Goal: Check status: Check status

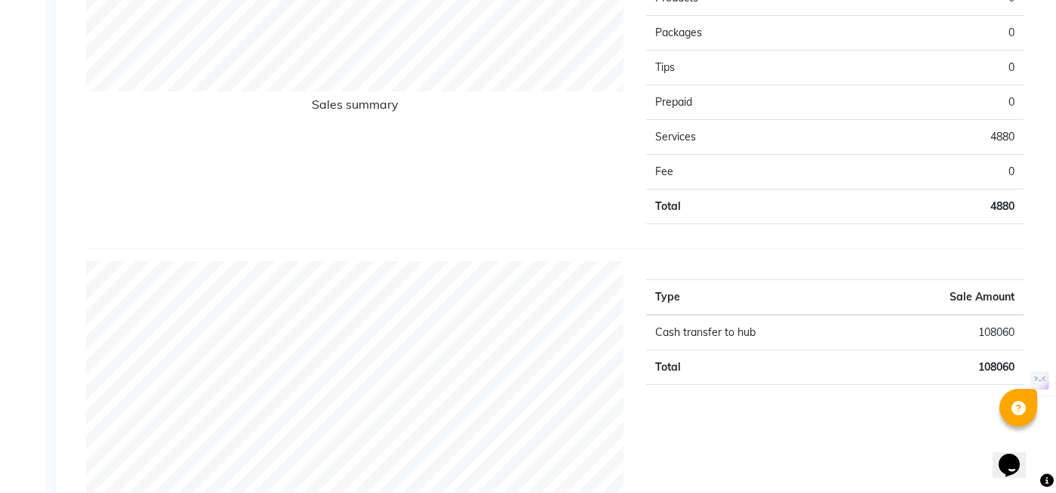
scroll to position [1167, 0]
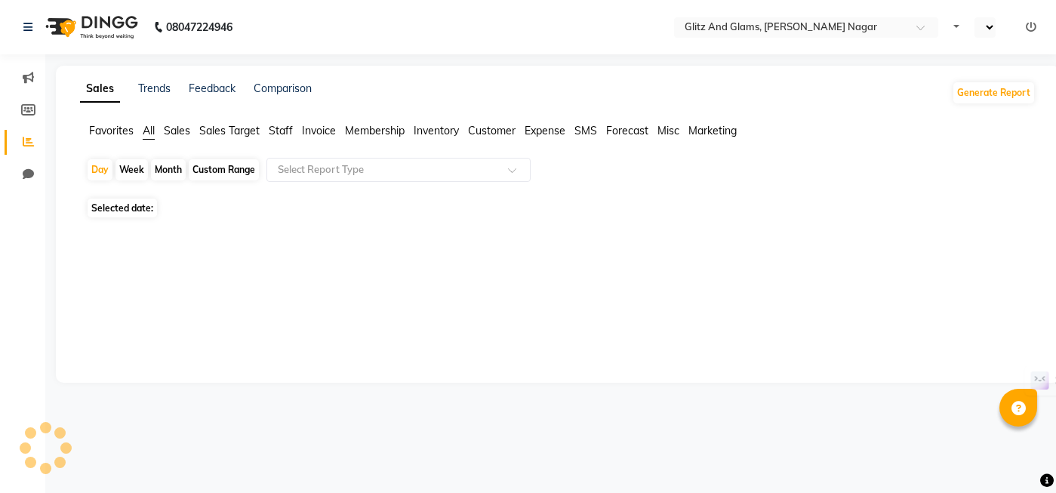
select select "en"
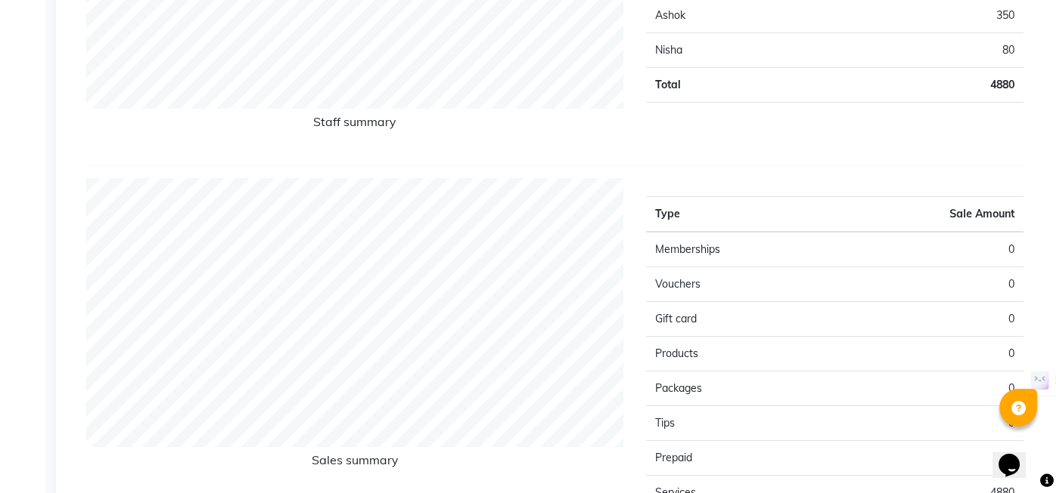
scroll to position [734, 0]
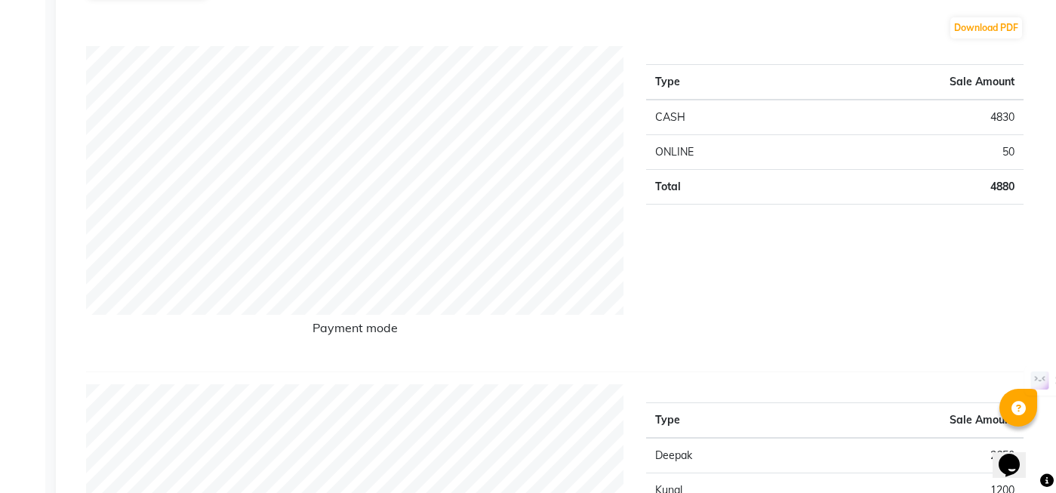
scroll to position [149, 0]
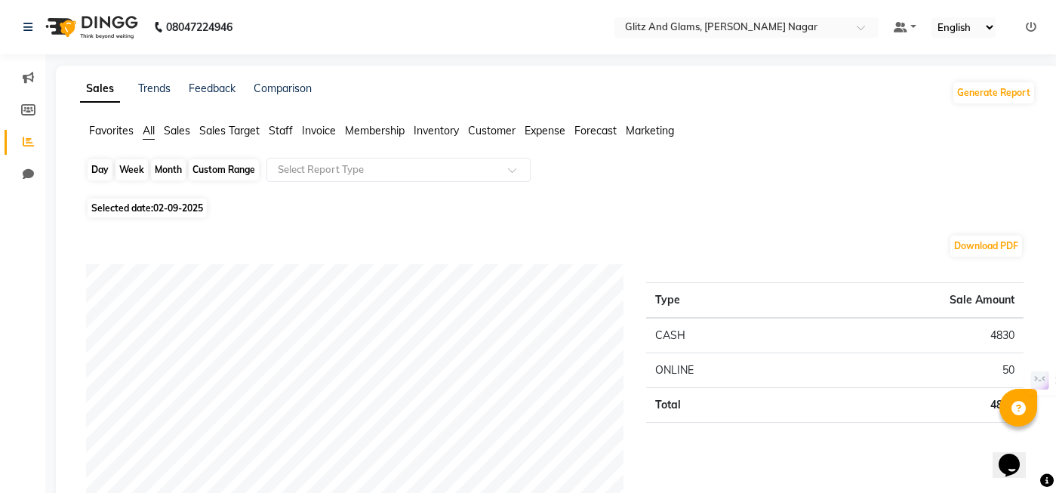
click at [100, 173] on div "Day" at bounding box center [100, 169] width 25 height 21
select select "9"
select select "2025"
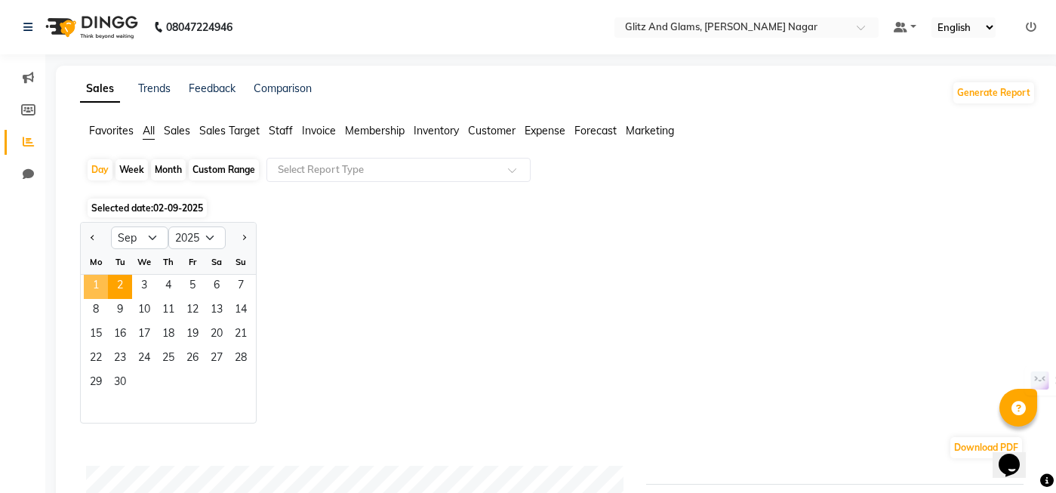
click at [99, 285] on span "1" at bounding box center [96, 287] width 24 height 24
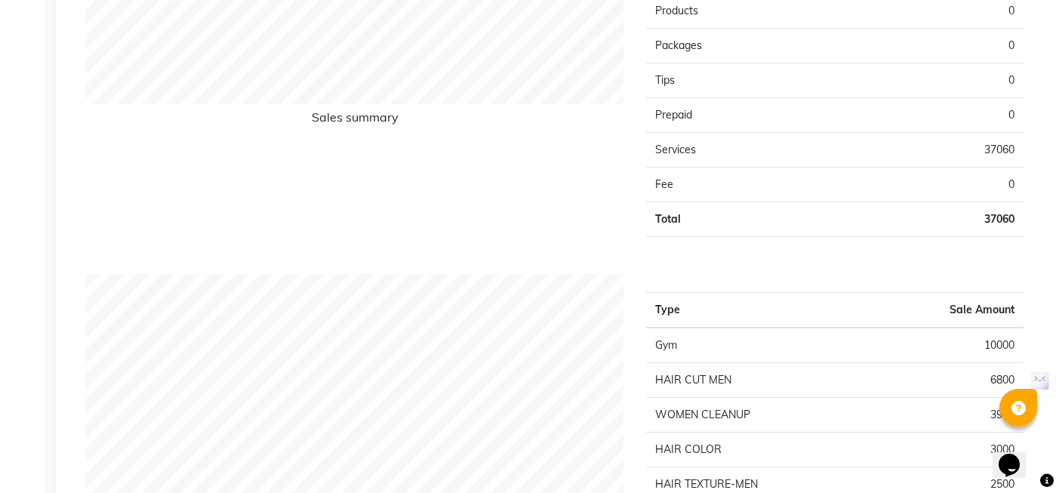
scroll to position [1609, 0]
